Goal: Task Accomplishment & Management: Manage account settings

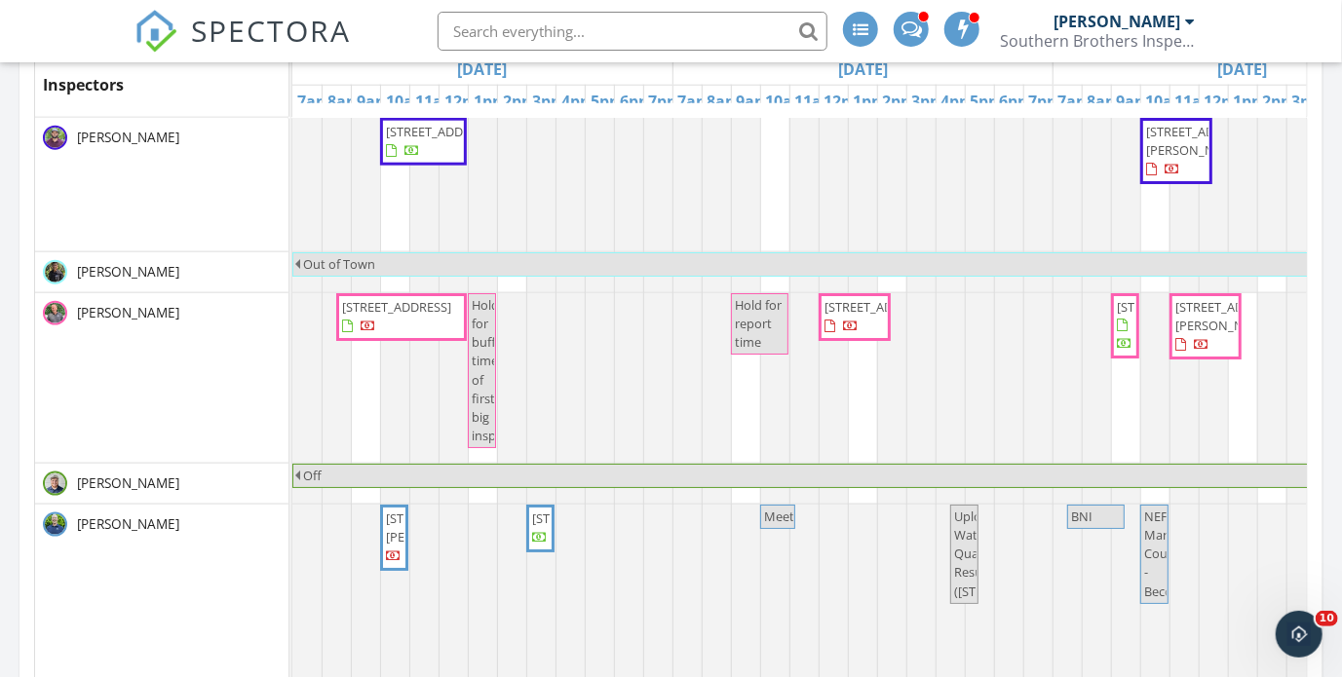
scroll to position [975, 0]
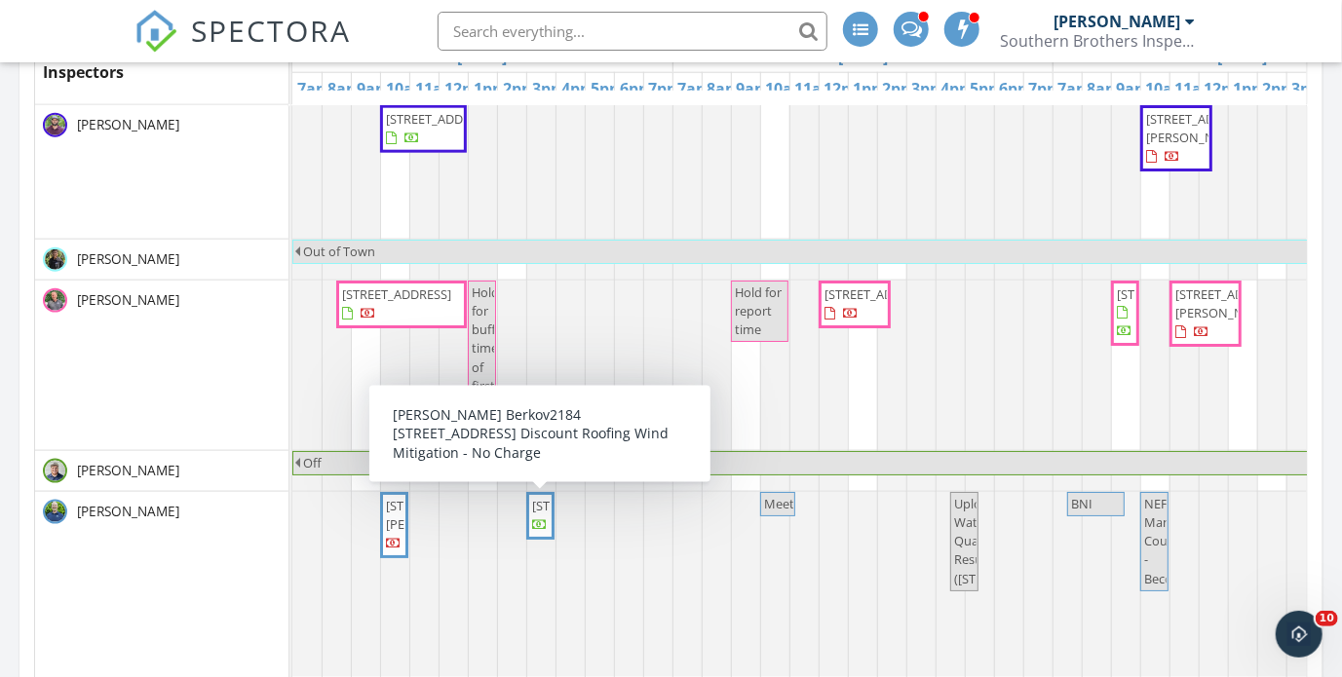
click at [540, 515] on span "[STREET_ADDRESS]" at bounding box center [586, 506] width 109 height 18
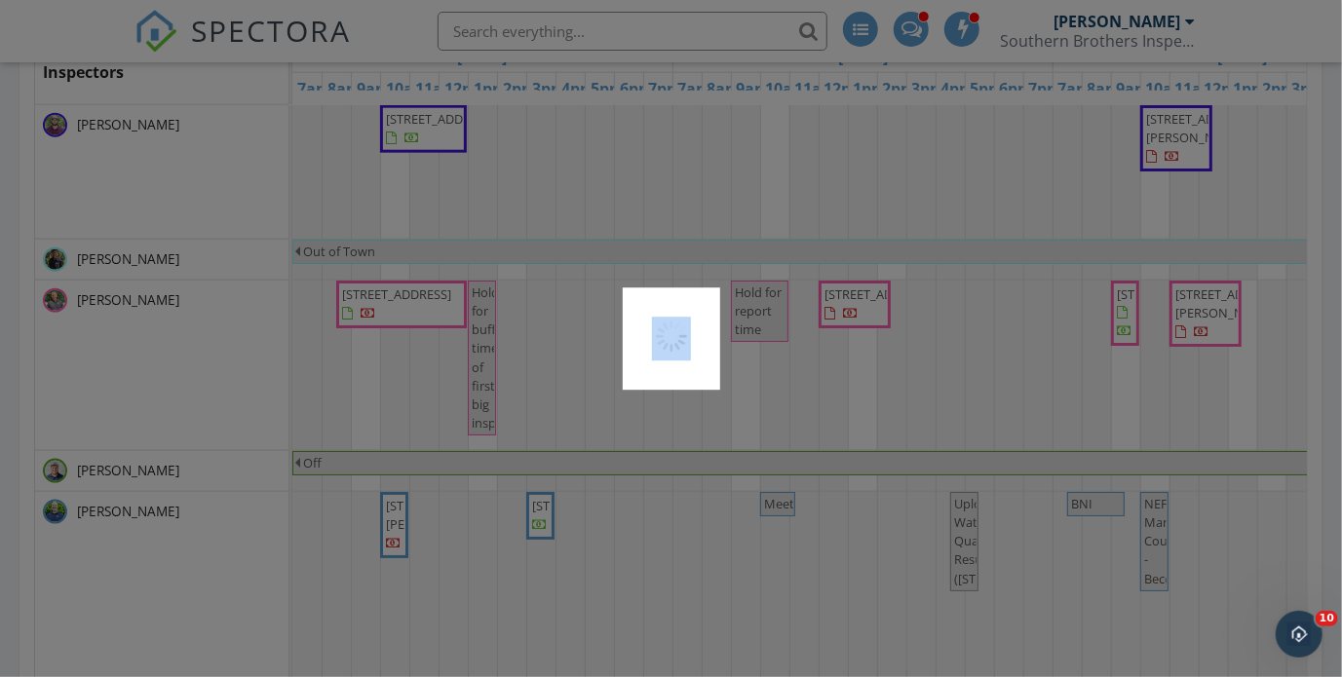
click at [540, 545] on div at bounding box center [671, 338] width 1342 height 677
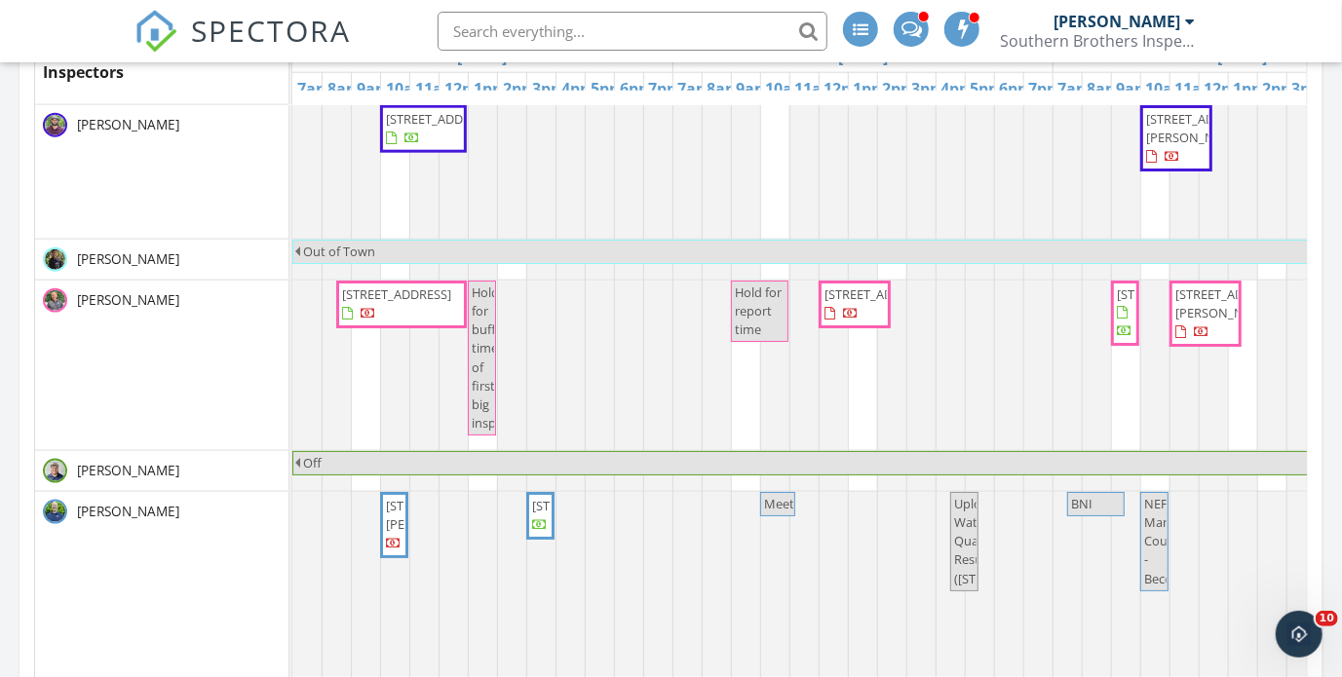
click at [390, 533] on span "[STREET_ADDRESS][PERSON_NAME]" at bounding box center [440, 515] width 109 height 36
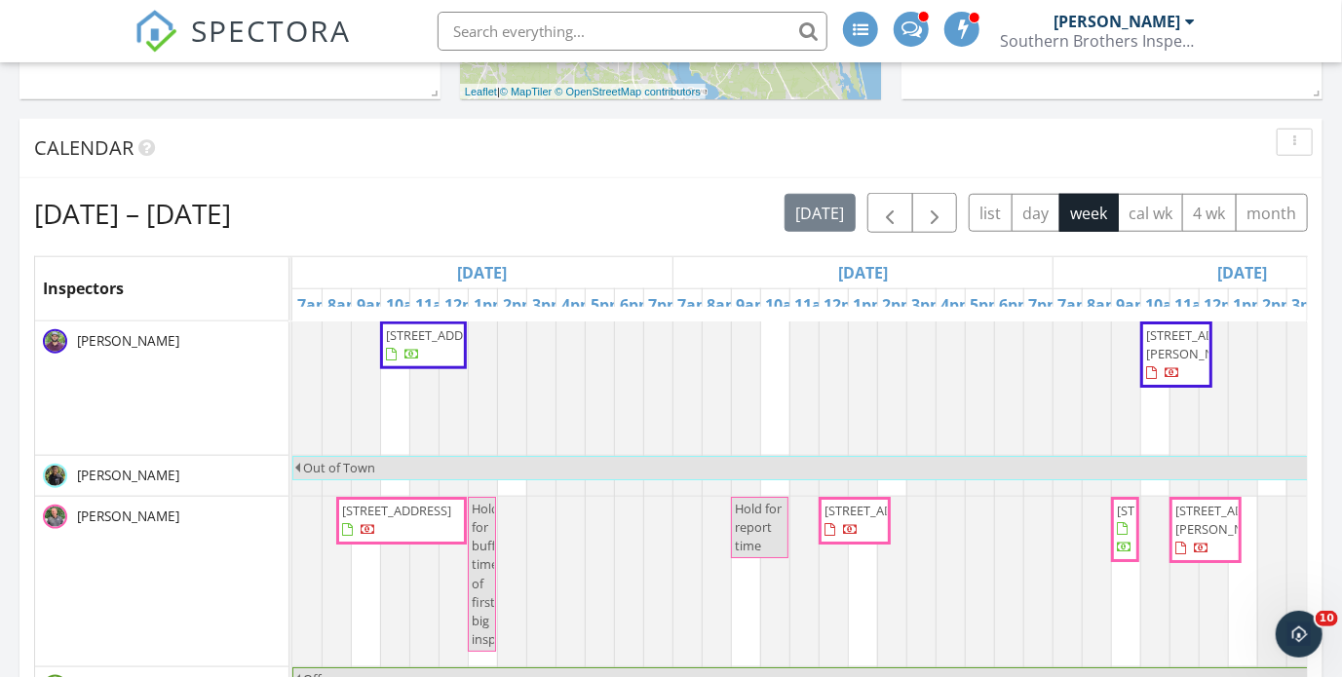
scroll to position [682, 0]
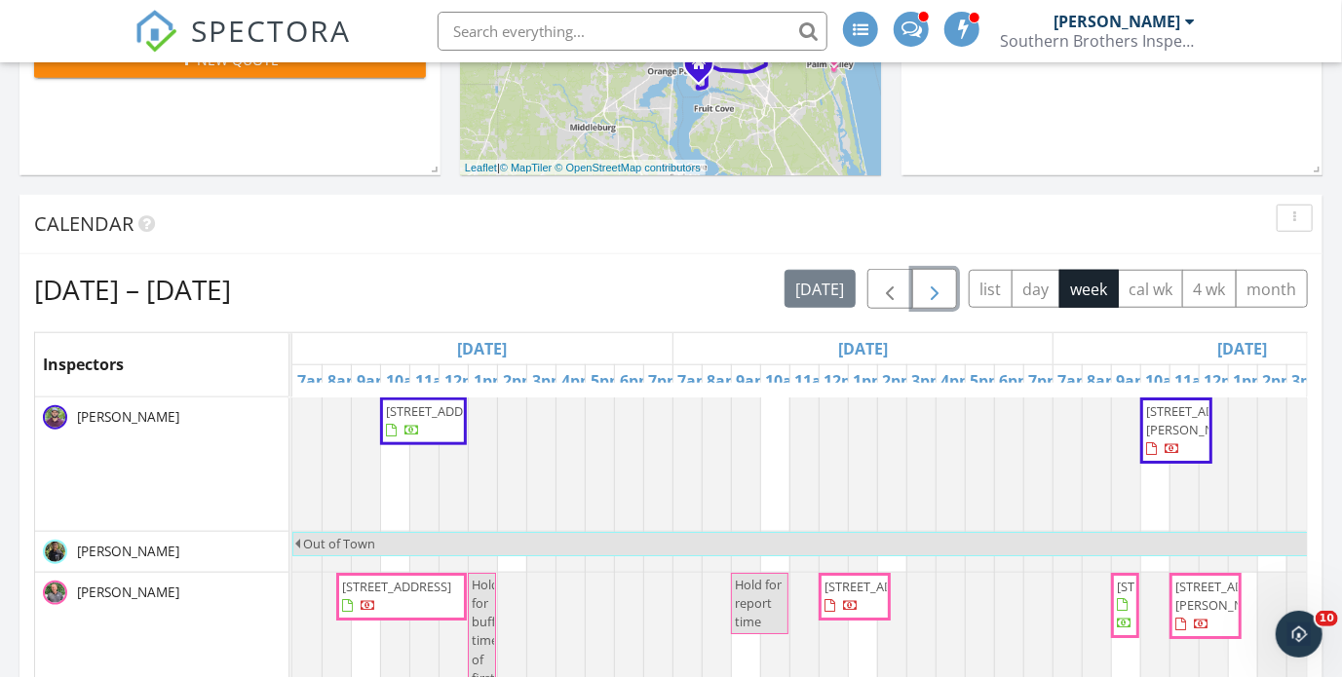
click at [936, 291] on span "button" at bounding box center [934, 289] width 23 height 23
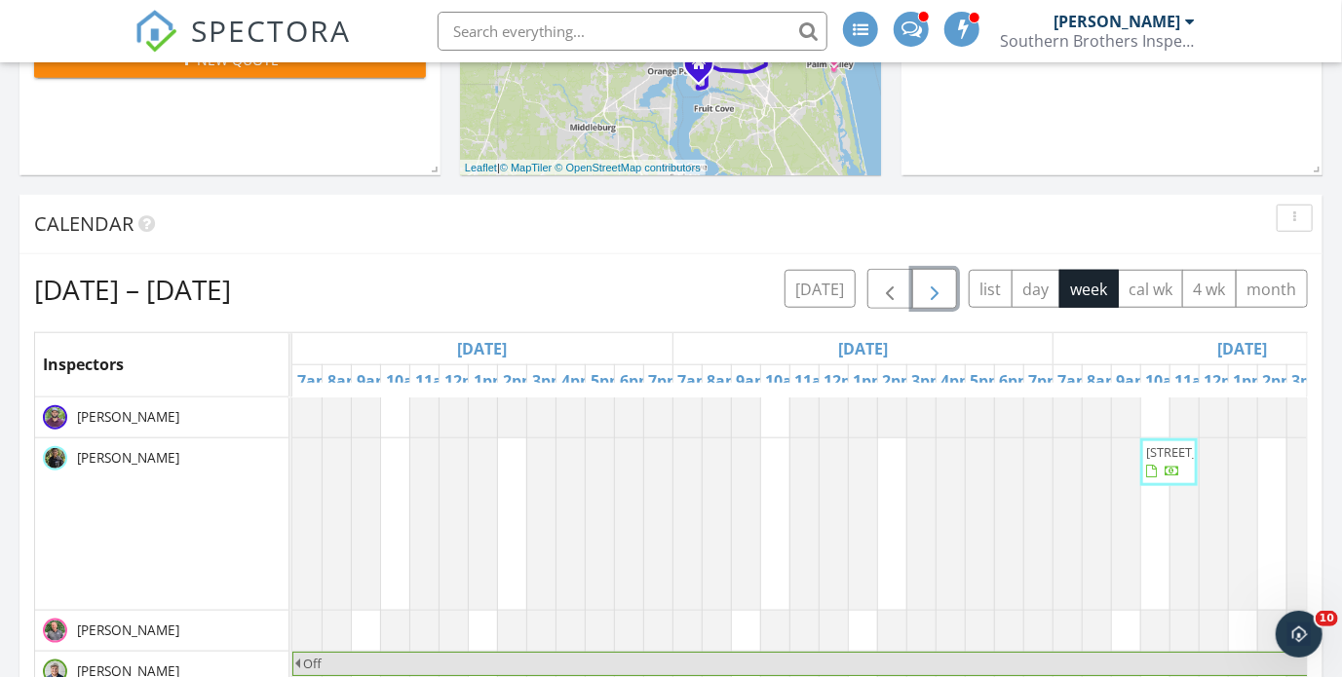
click at [936, 291] on span "button" at bounding box center [934, 289] width 23 height 23
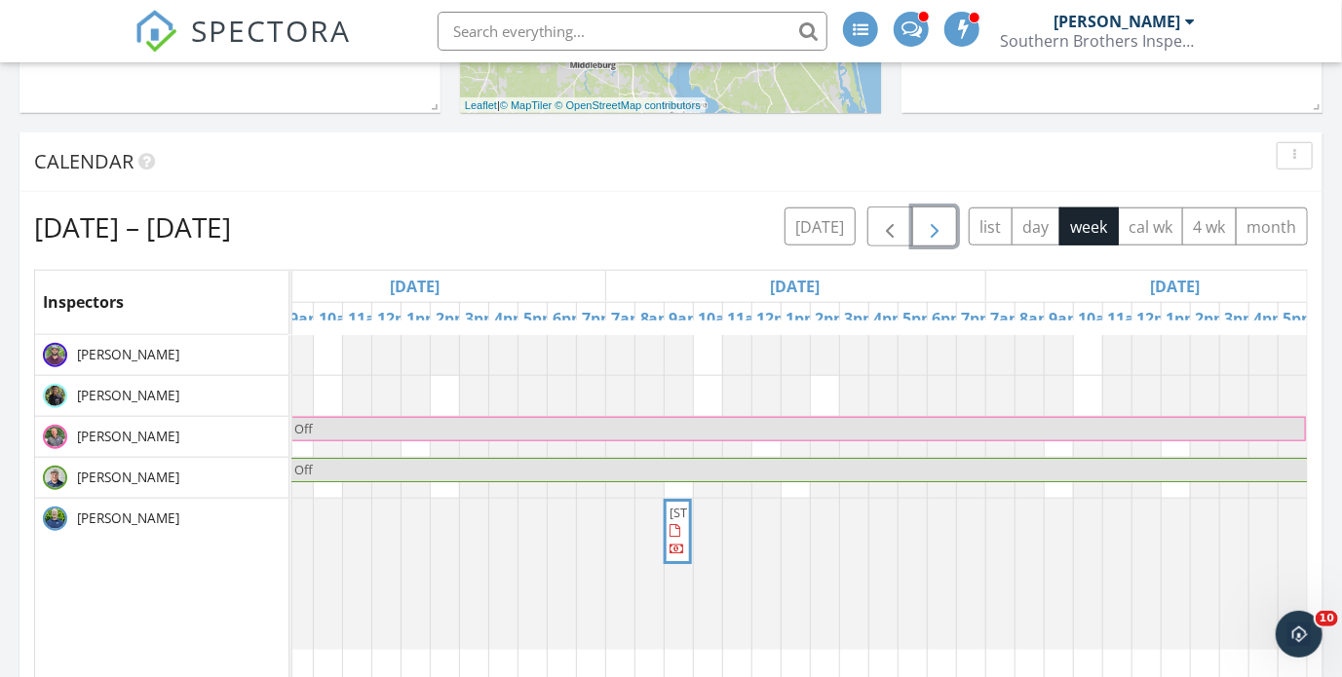
scroll to position [780, 0]
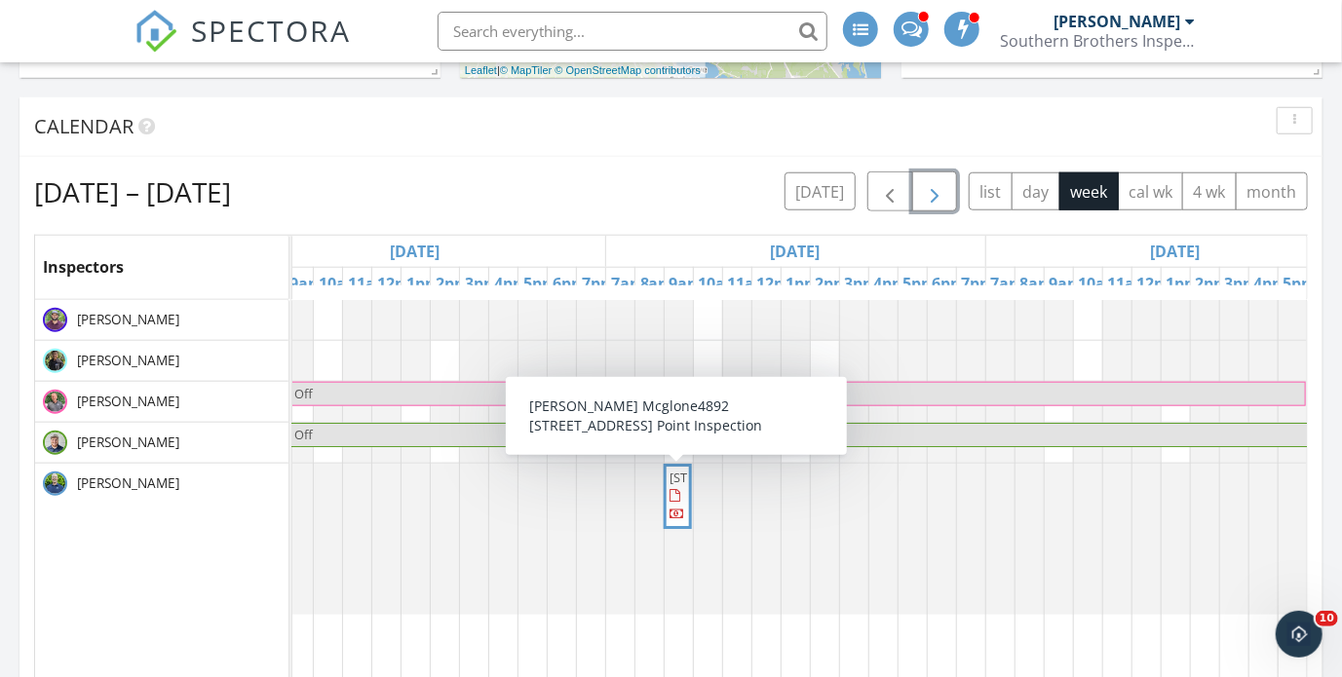
click at [678, 486] on span "4892 Castlegate Ct, Jacksonville 32256" at bounding box center [724, 478] width 109 height 18
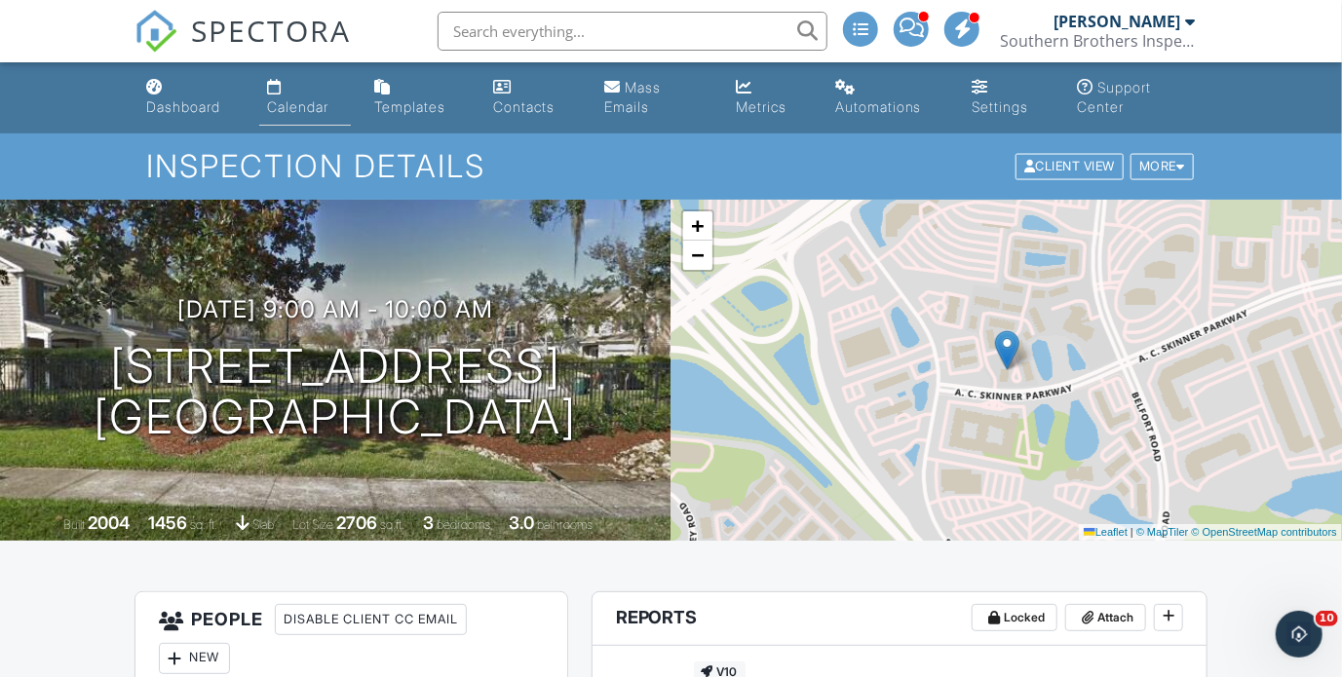
click at [302, 89] on link "Calendar" at bounding box center [305, 98] width 92 height 56
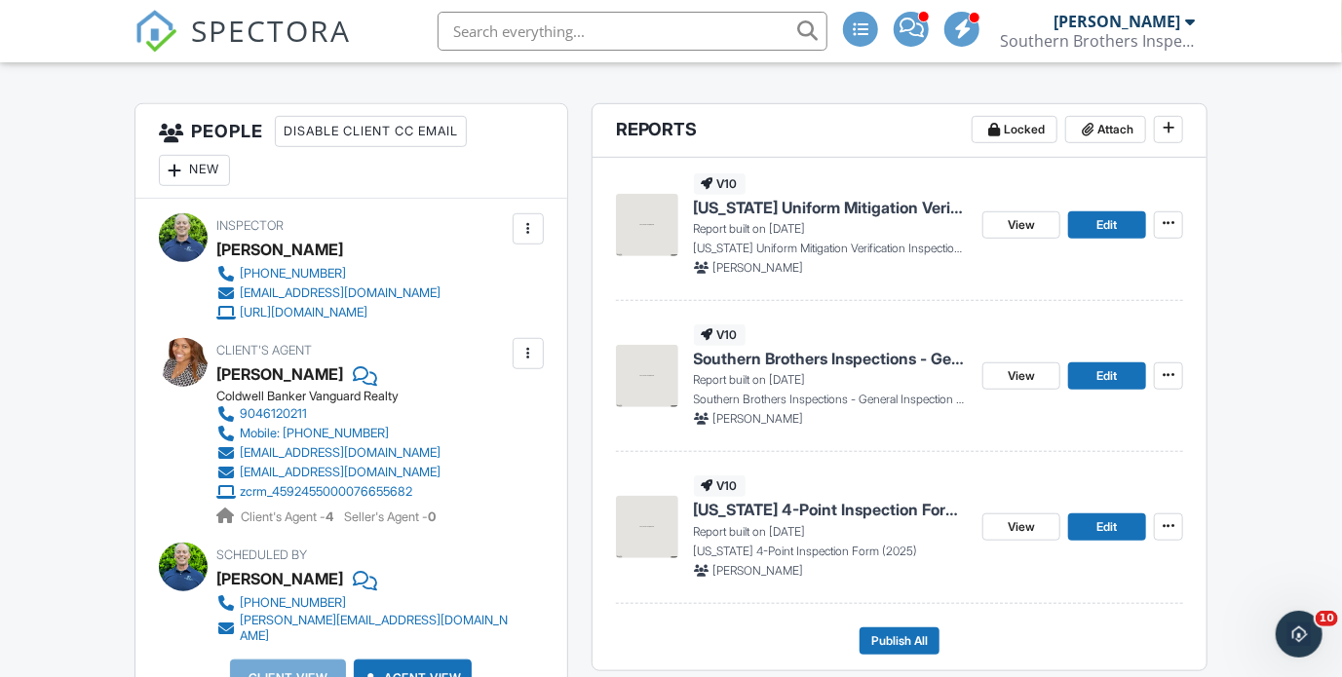
scroll to position [487, 0]
click at [660, 381] on img at bounding box center [647, 377] width 62 height 62
